Goal: Transaction & Acquisition: Purchase product/service

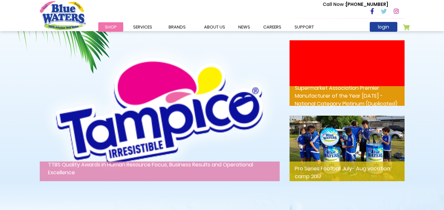
scroll to position [886, 0]
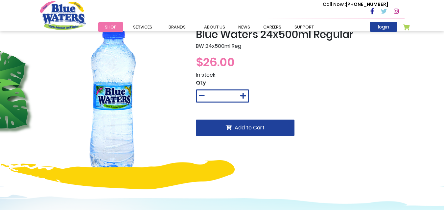
scroll to position [33, 0]
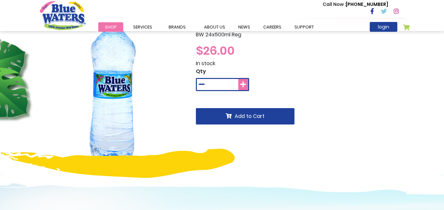
click at [245, 82] on icon at bounding box center [243, 84] width 6 height 7
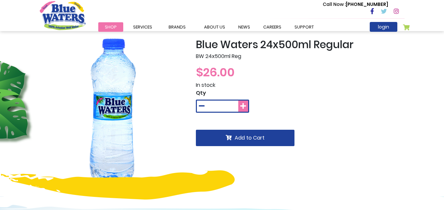
scroll to position [0, 0]
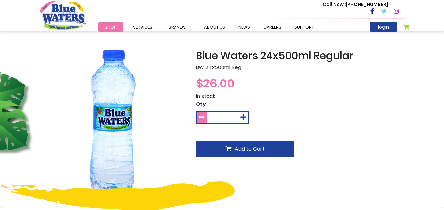
click at [200, 116] on icon at bounding box center [202, 117] width 6 height 7
type input "*"
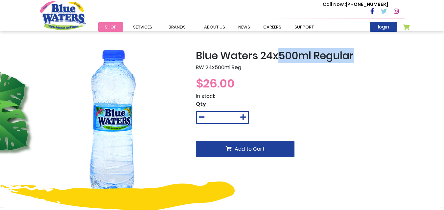
drag, startPoint x: 281, startPoint y: 55, endPoint x: 356, endPoint y: 58, distance: 75.2
click at [356, 58] on h2 "Blue Waters 24x500ml Regular" at bounding box center [300, 56] width 208 height 12
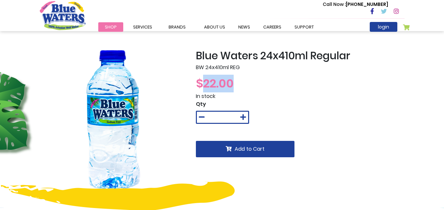
drag, startPoint x: 205, startPoint y: 86, endPoint x: 268, endPoint y: 88, distance: 62.4
click at [268, 88] on div "$22.00" at bounding box center [300, 84] width 208 height 18
click at [301, 90] on div "$22.00" at bounding box center [300, 84] width 208 height 18
click at [245, 115] on icon at bounding box center [243, 117] width 6 height 7
click at [200, 119] on icon at bounding box center [202, 117] width 6 height 7
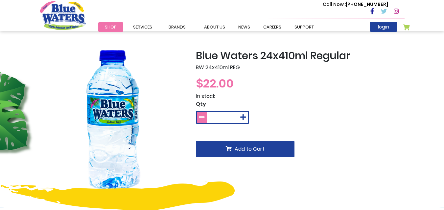
type input "*"
click at [59, 16] on img "store logo" at bounding box center [63, 15] width 46 height 29
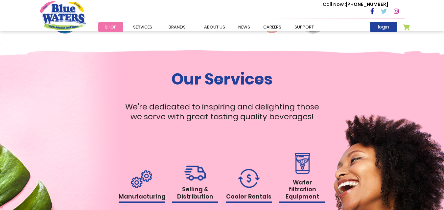
scroll to position [460, 0]
